Goal: Navigation & Orientation: Find specific page/section

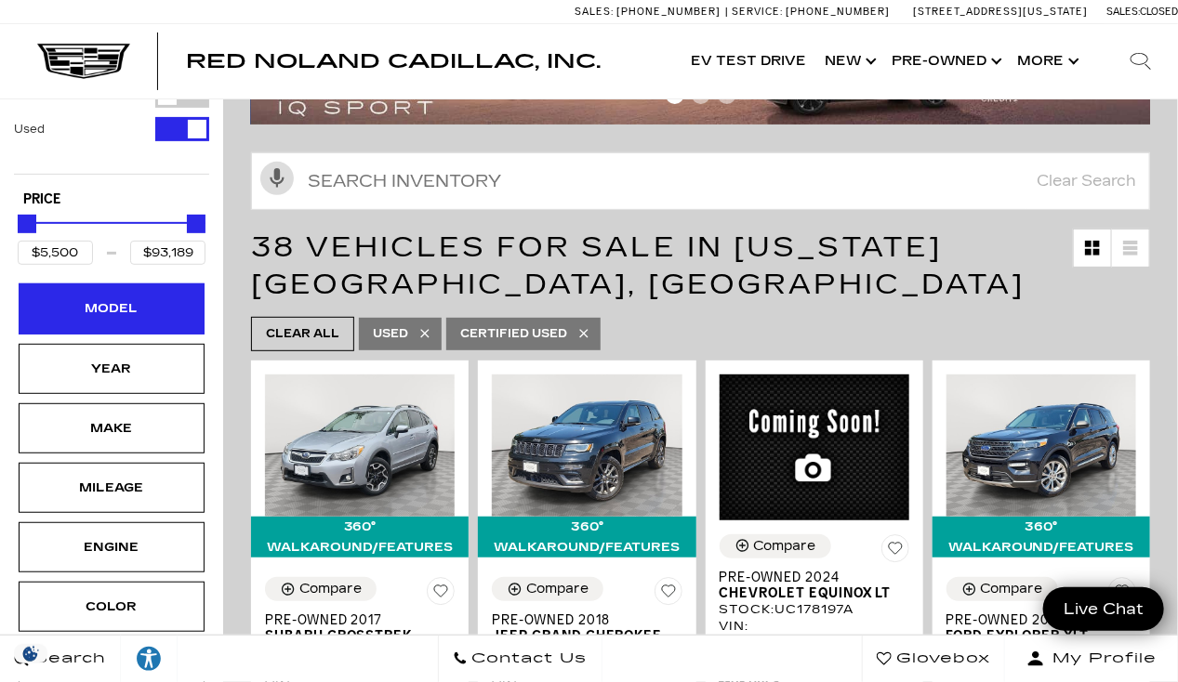
click at [119, 298] on div "Model" at bounding box center [111, 308] width 93 height 20
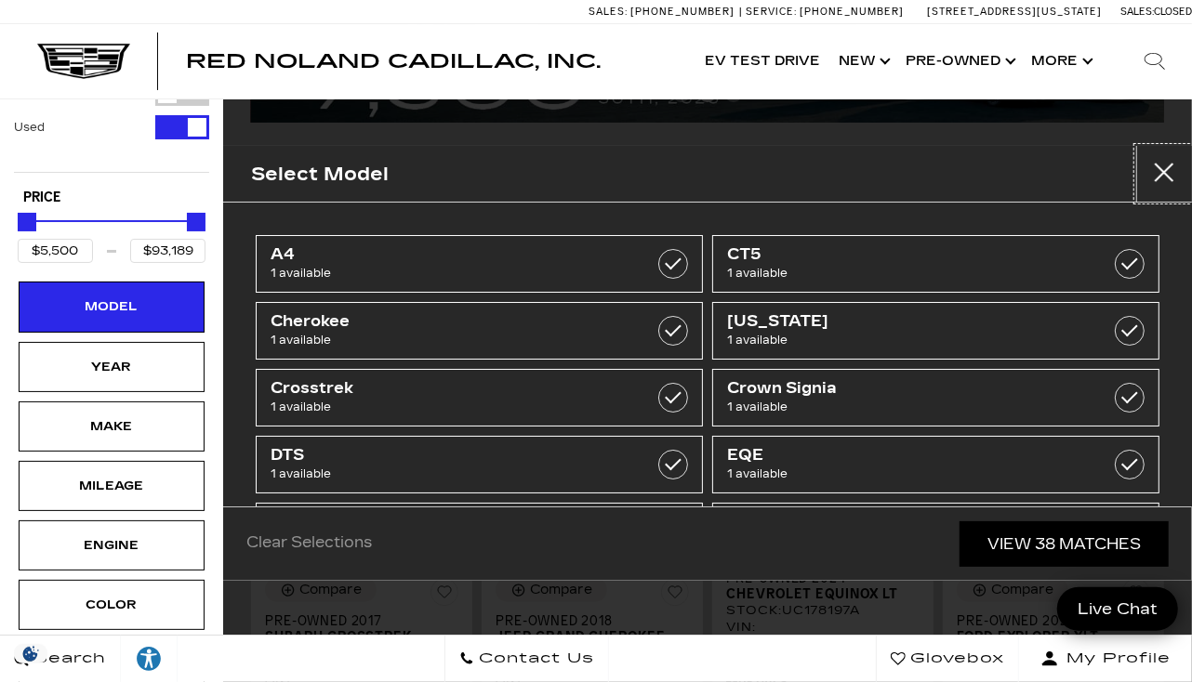
click at [1155, 179] on button "Close" at bounding box center [1164, 174] width 56 height 56
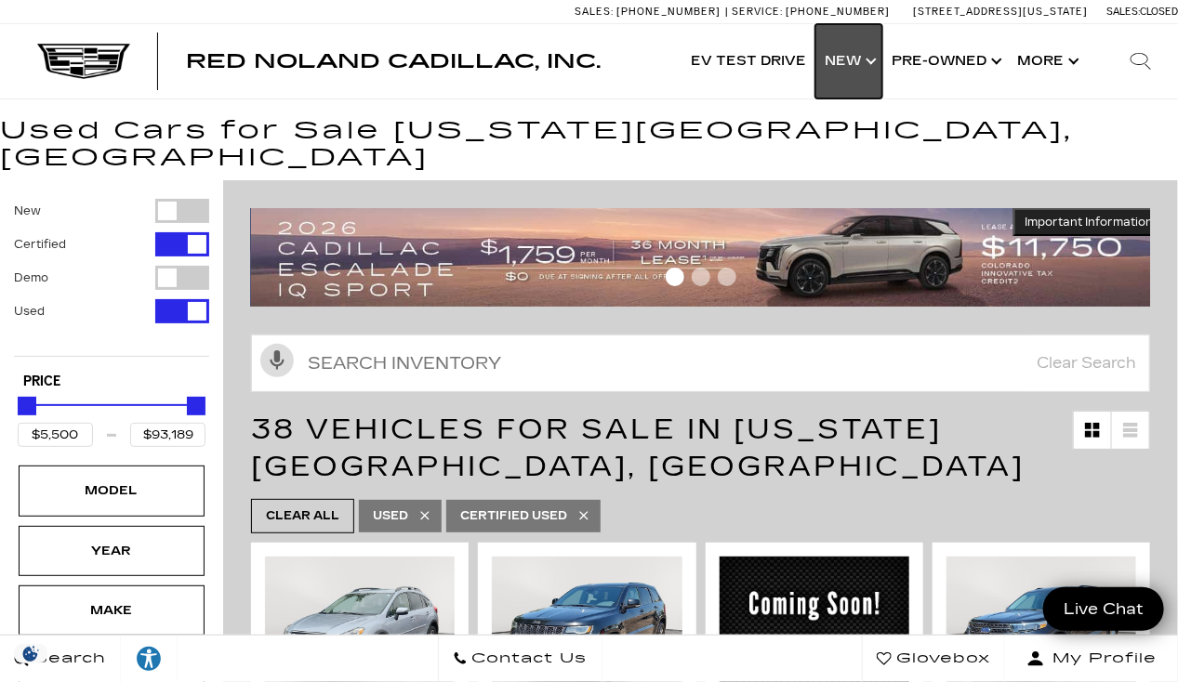
click at [861, 61] on link "Show New" at bounding box center [848, 61] width 67 height 74
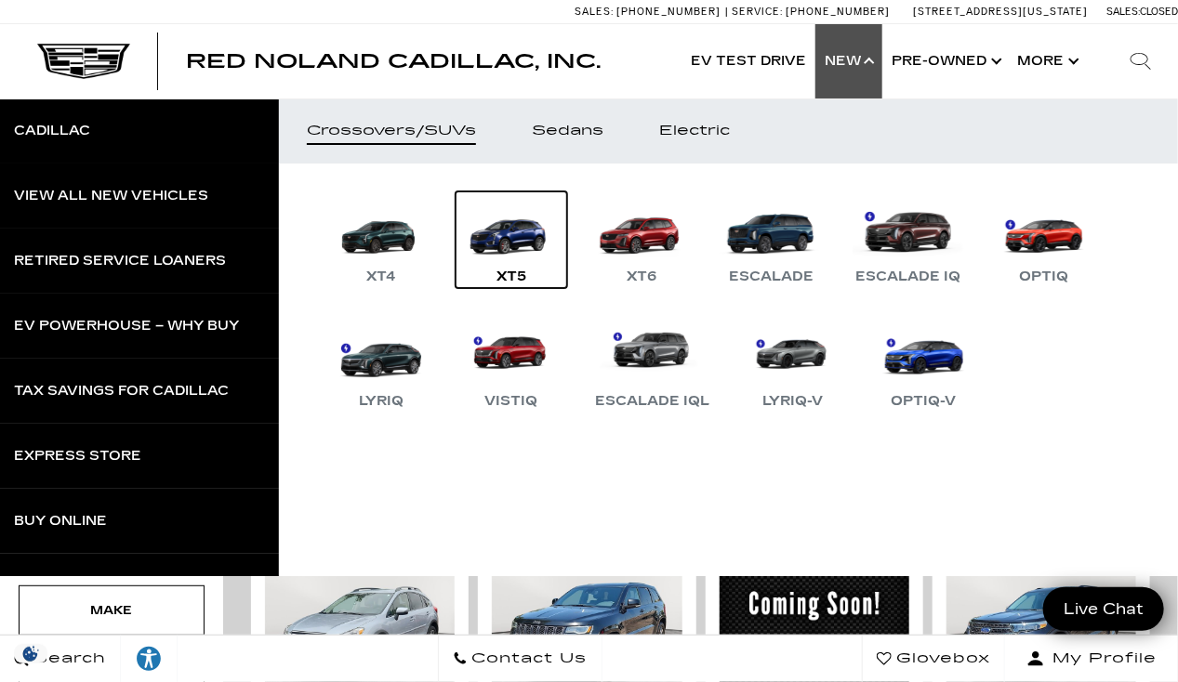
click at [506, 232] on link "XT5" at bounding box center [512, 239] width 112 height 97
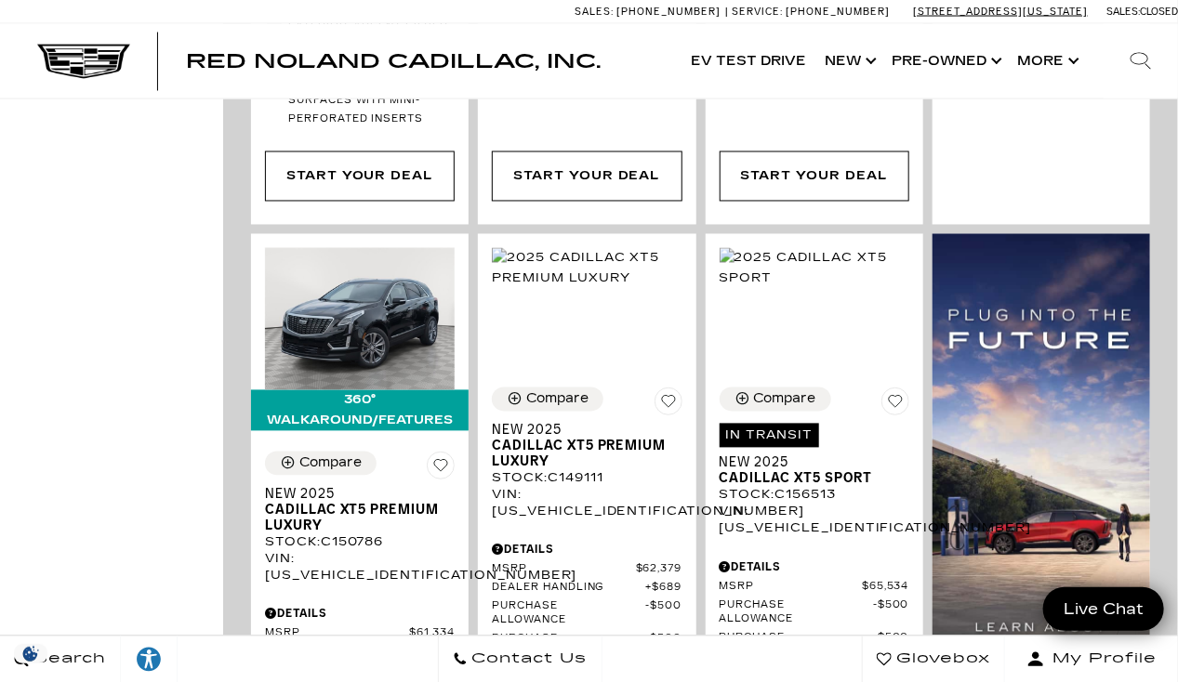
scroll to position [1229, 0]
